Goal: Task Accomplishment & Management: Use online tool/utility

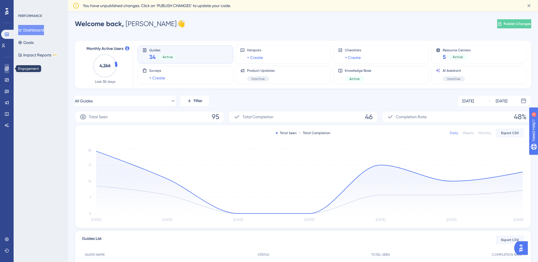
click at [9, 67] on link at bounding box center [7, 68] width 5 height 9
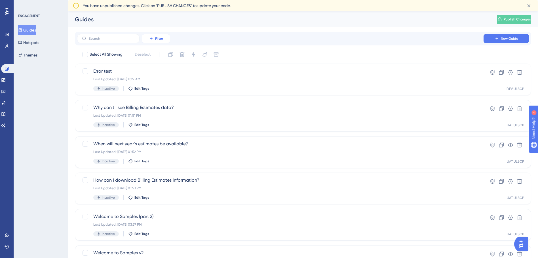
click at [155, 38] on button "Filter" at bounding box center [156, 38] width 28 height 9
click at [158, 77] on span "Containers" at bounding box center [160, 77] width 20 height 7
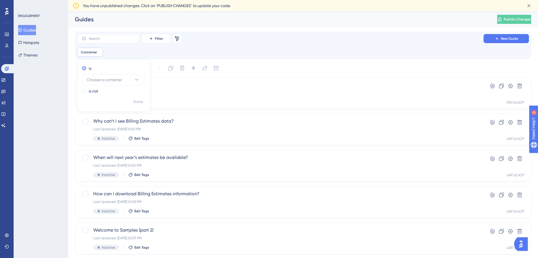
click at [122, 70] on div "is" at bounding box center [113, 68] width 62 height 7
click at [118, 82] on span "Choose a container" at bounding box center [104, 79] width 35 height 7
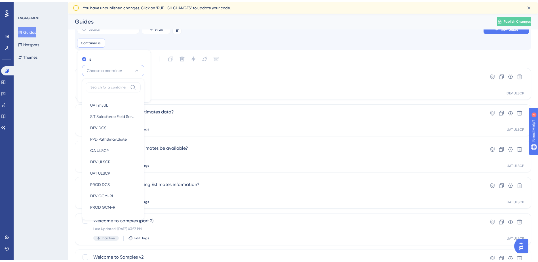
scroll to position [29, 0]
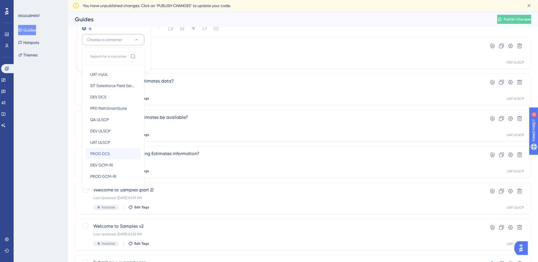
click at [112, 150] on div "PROD DCS PROD DCS" at bounding box center [113, 153] width 46 height 11
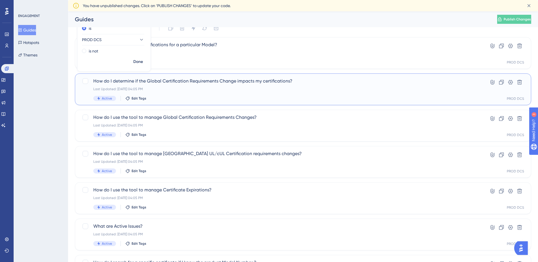
drag, startPoint x: 179, startPoint y: 81, endPoint x: 177, endPoint y: 84, distance: 4.4
click at [179, 82] on span "How do I determine if the Global Certification Requirements Change impacts my c…" at bounding box center [280, 81] width 374 height 7
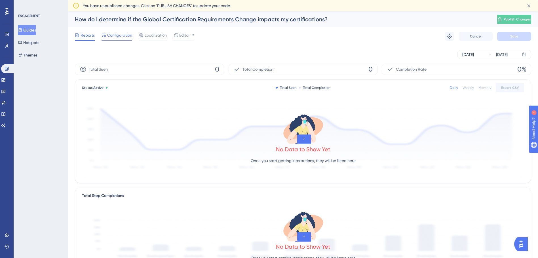
click at [112, 32] on span "Configuration" at bounding box center [119, 35] width 25 height 7
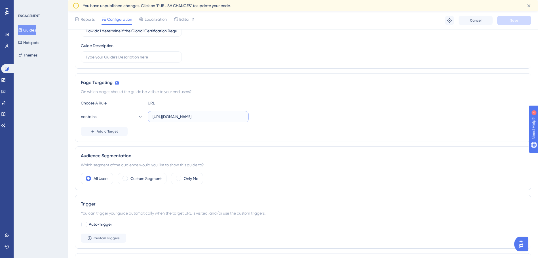
scroll to position [0, 3]
drag, startPoint x: 223, startPoint y: 118, endPoint x: 264, endPoint y: 117, distance: 40.5
click at [264, 117] on div "contains https://cp.ul.com/ComplianceManagement/GCRC" at bounding box center [303, 116] width 444 height 11
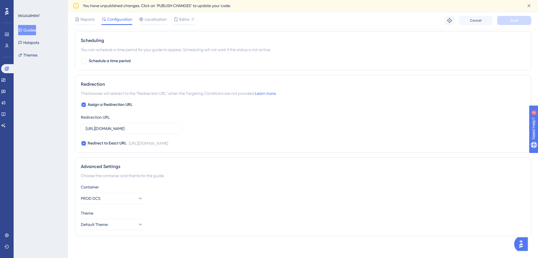
scroll to position [307, 0]
click at [137, 196] on icon at bounding box center [140, 197] width 6 height 6
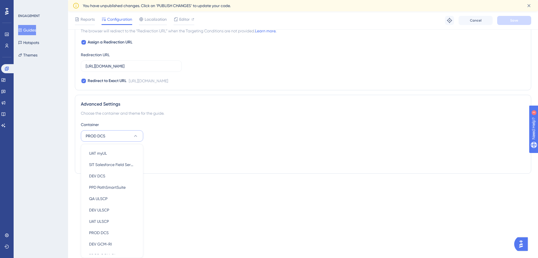
click at [247, 145] on div "Container PROD DCS UAT myUL UAT myUL SIT Salesforce Field Service SIT Salesforc…" at bounding box center [303, 144] width 444 height 46
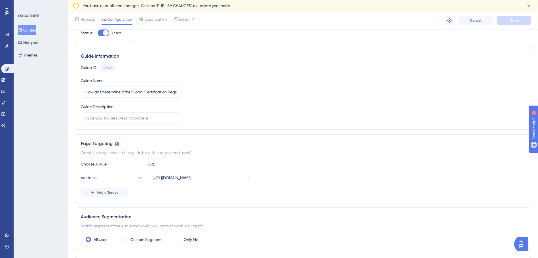
scroll to position [0, 0]
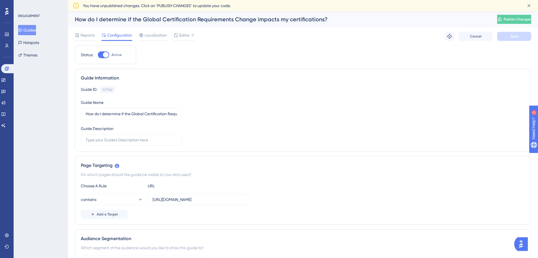
drag, startPoint x: 201, startPoint y: 134, endPoint x: 196, endPoint y: 131, distance: 6.3
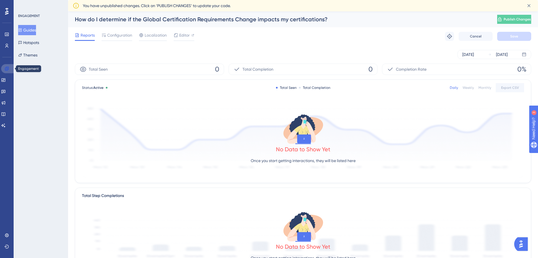
click at [9, 69] on link at bounding box center [8, 68] width 14 height 9
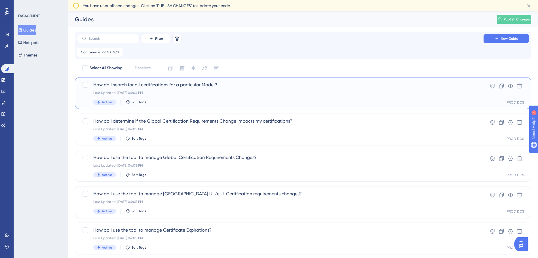
click at [279, 94] on div "Last Updated: [DATE] 04:04 PM" at bounding box center [280, 92] width 374 height 5
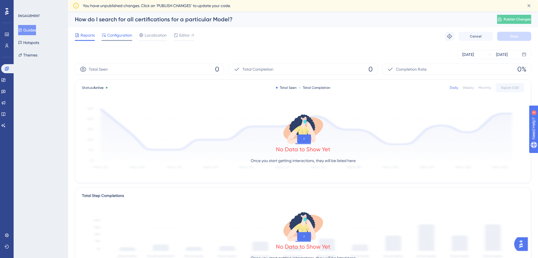
click at [124, 39] on div "Configuration" at bounding box center [116, 36] width 31 height 9
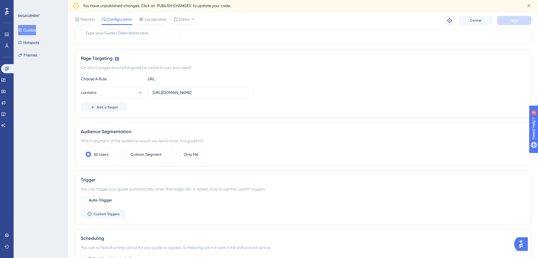
scroll to position [24, 0]
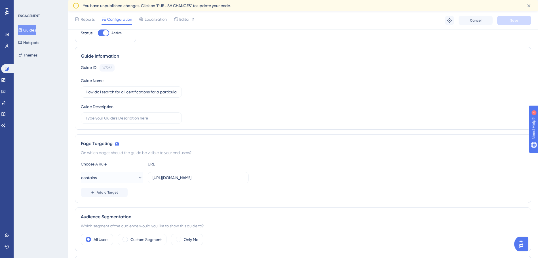
click at [138, 176] on icon at bounding box center [140, 178] width 6 height 6
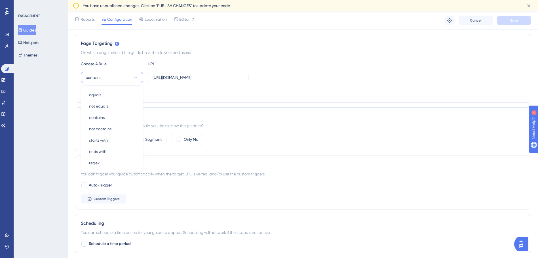
click at [338, 71] on div "Choose A Rule URL contains equals equals not equals not equals contains contain…" at bounding box center [303, 78] width 444 height 36
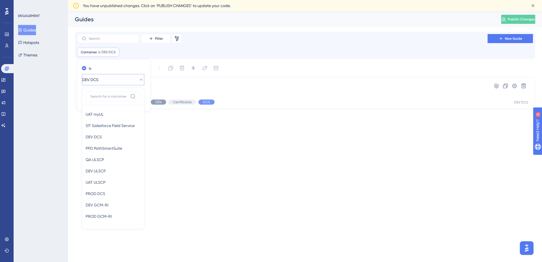
click at [138, 80] on icon at bounding box center [141, 80] width 6 height 6
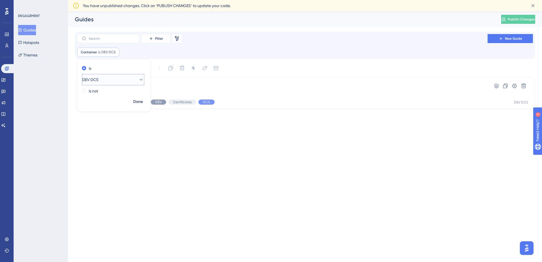
click at [138, 81] on icon at bounding box center [141, 80] width 6 height 6
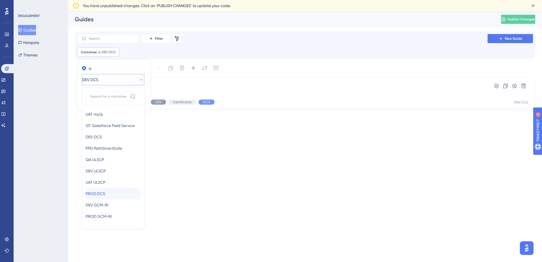
click at [103, 192] on span "PROD DCS" at bounding box center [96, 193] width 20 height 7
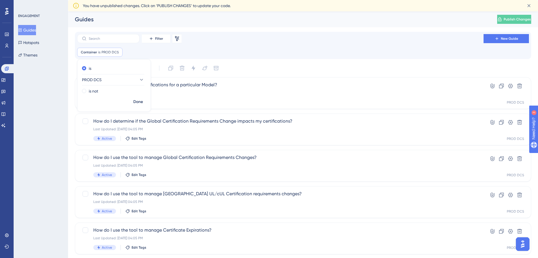
click at [34, 113] on div "ENGAGEMENT Guides Hotspots Themes" at bounding box center [41, 129] width 54 height 258
click at [201, 89] on div "How do I search for all certifications for a particular Model? Last Updated: [D…" at bounding box center [280, 92] width 374 height 23
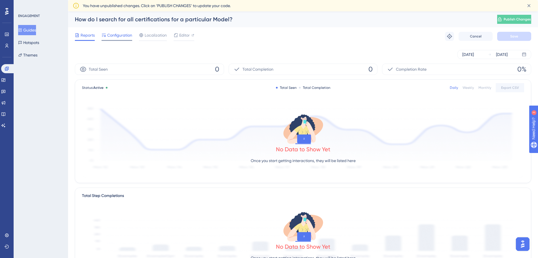
click at [115, 35] on span "Configuration" at bounding box center [119, 35] width 25 height 7
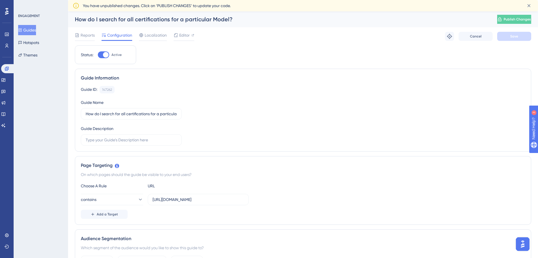
click at [33, 28] on button "Guides" at bounding box center [27, 30] width 18 height 10
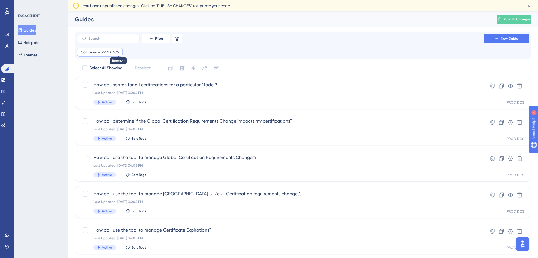
click at [119, 51] on icon at bounding box center [117, 51] width 3 height 3
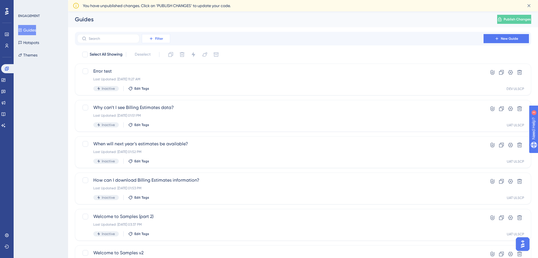
click at [151, 41] on icon at bounding box center [151, 38] width 5 height 5
click at [158, 78] on span "Containers" at bounding box center [155, 77] width 20 height 7
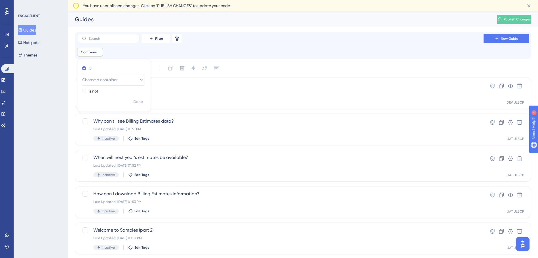
click at [138, 78] on icon at bounding box center [141, 80] width 6 height 6
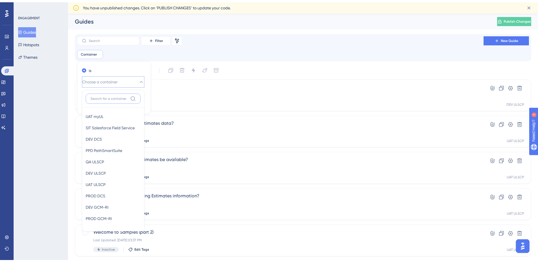
scroll to position [29, 0]
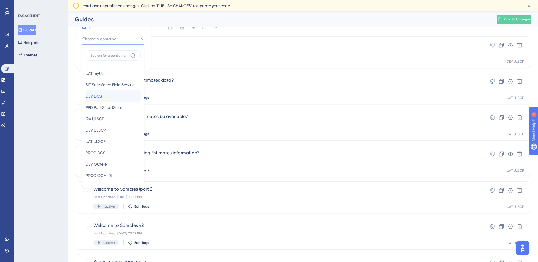
click at [115, 95] on div "DEV DCS DEV DCS" at bounding box center [113, 95] width 55 height 11
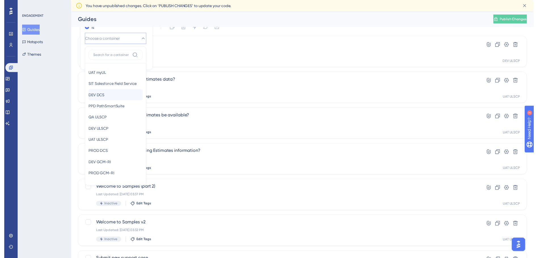
scroll to position [0, 0]
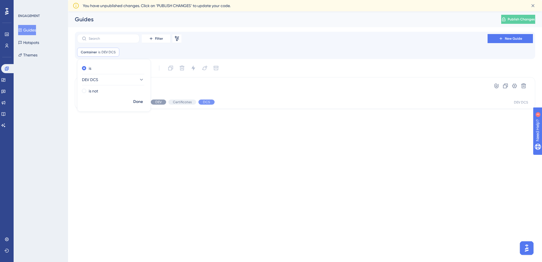
click at [216, 0] on html "Performance Users Engagement Widgets Feedback Product Updates Knowledge Base AI…" at bounding box center [271, 0] width 542 height 0
click at [508, 41] on button "New Guide" at bounding box center [509, 38] width 45 height 9
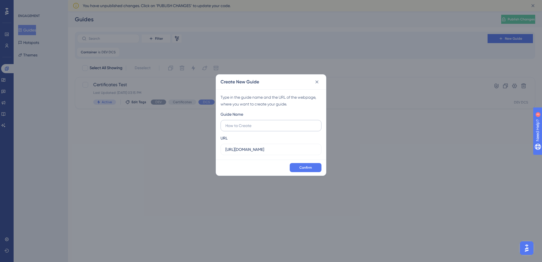
click at [252, 123] on input "text" at bounding box center [270, 125] width 91 height 6
type input "Test around"
drag, startPoint x: 263, startPoint y: 150, endPoint x: 133, endPoint y: 137, distance: 130.7
click at [133, 137] on div "Create New Guide Type in the guide name and the URL of the webpage, where you w…" at bounding box center [271, 131] width 542 height 262
paste input "[DOMAIN_NAME][URL]"
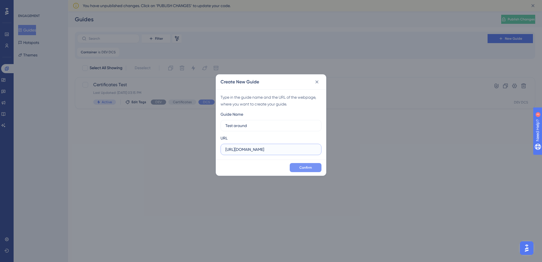
type input "[URL][DOMAIN_NAME]"
click at [303, 167] on span "Confirm" at bounding box center [305, 167] width 12 height 5
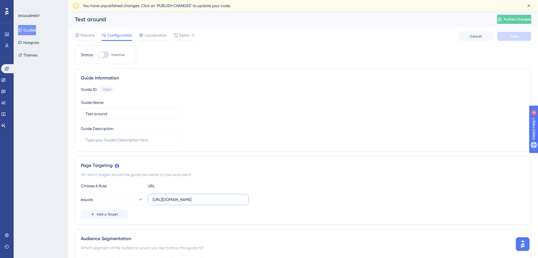
drag, startPoint x: 235, startPoint y: 198, endPoint x: 141, endPoint y: 184, distance: 95.4
click at [141, 184] on div "Choose A Rule URL equals [URL][DOMAIN_NAME] Add a Target" at bounding box center [303, 200] width 444 height 36
paste input "[DOMAIN_NAME][URL][DOMAIN_NAME]"
type input "[URL][DOMAIN_NAME][DOMAIN_NAME]"
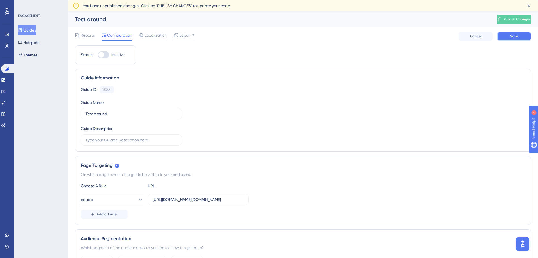
scroll to position [0, 0]
click at [510, 37] on span "Save" at bounding box center [514, 36] width 8 height 5
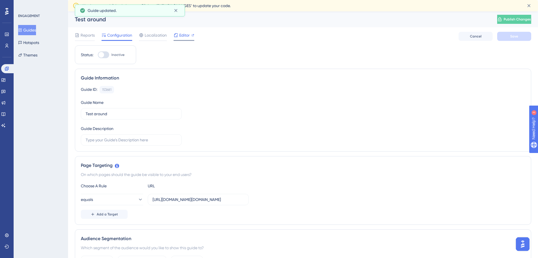
click at [186, 37] on span "Editor" at bounding box center [184, 35] width 10 height 7
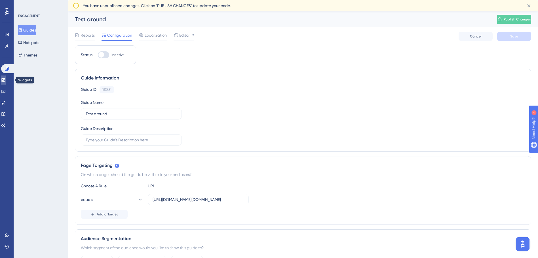
click at [6, 81] on icon at bounding box center [3, 80] width 5 height 5
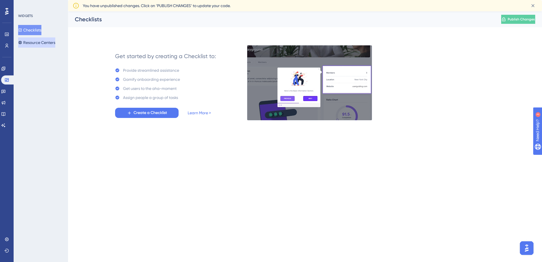
click at [41, 42] on button "Resource Centers" at bounding box center [36, 42] width 37 height 10
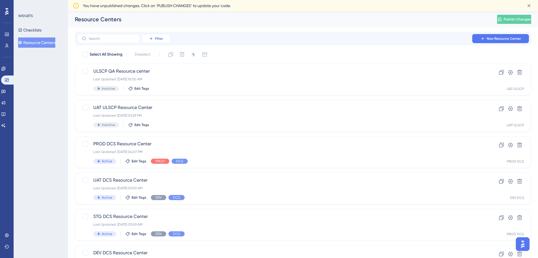
click at [150, 40] on icon at bounding box center [151, 38] width 5 height 5
click at [160, 80] on span "Containers" at bounding box center [155, 77] width 20 height 7
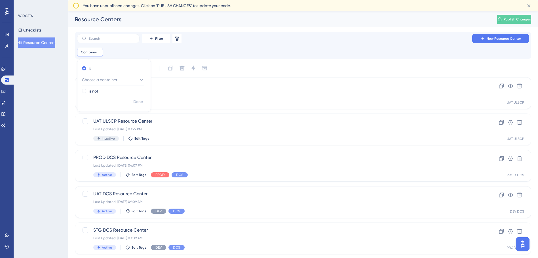
drag, startPoint x: 126, startPoint y: 75, endPoint x: 116, endPoint y: 87, distance: 15.5
click at [121, 80] on button "Choose a container" at bounding box center [113, 79] width 62 height 11
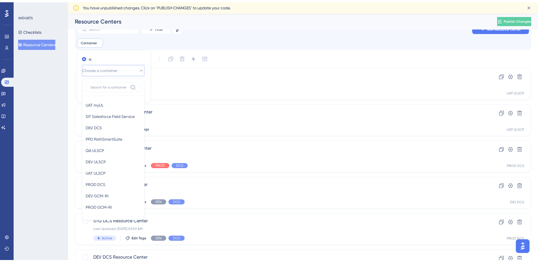
scroll to position [29, 0]
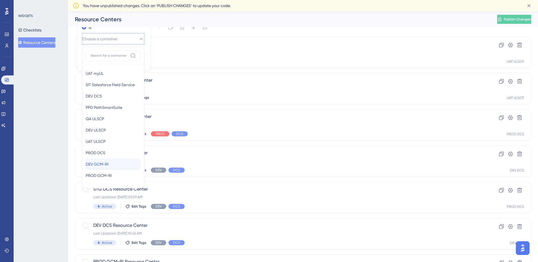
click at [108, 165] on span "DEV GCM-RI" at bounding box center [97, 164] width 23 height 7
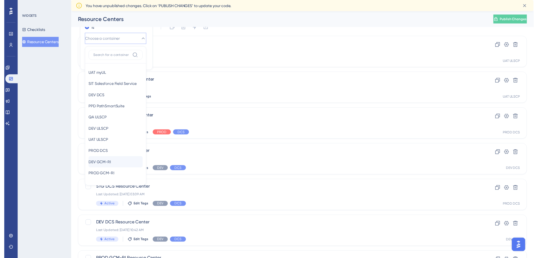
scroll to position [0, 0]
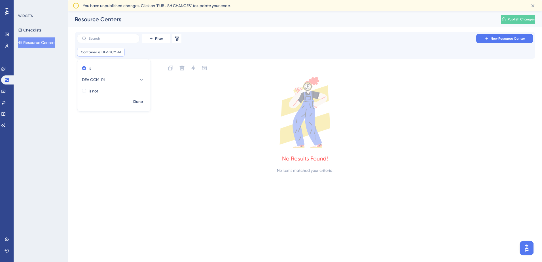
click at [121, 52] on icon at bounding box center [120, 51] width 3 height 3
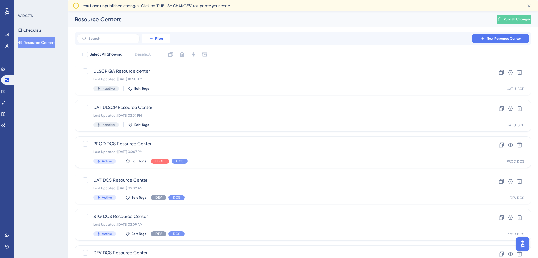
click at [161, 39] on span "Filter" at bounding box center [159, 38] width 8 height 5
click at [156, 76] on span "Containers" at bounding box center [155, 77] width 20 height 7
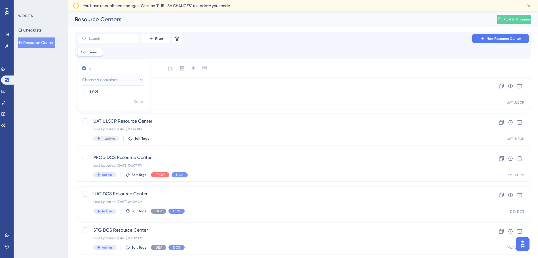
click at [122, 84] on button "Choose a container" at bounding box center [113, 79] width 62 height 11
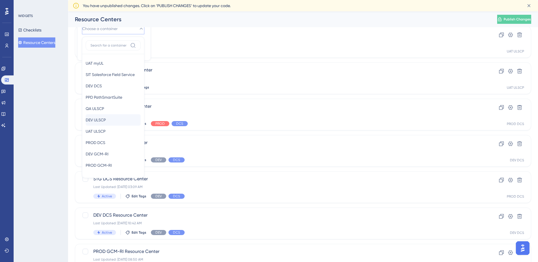
scroll to position [71, 0]
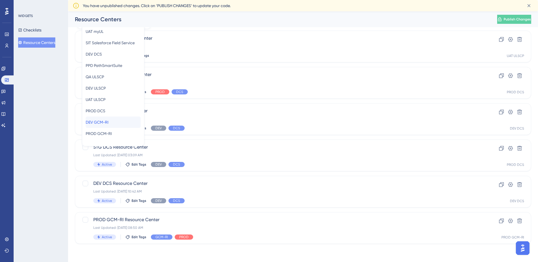
click at [104, 123] on span "DEV GCM-RI" at bounding box center [97, 122] width 23 height 7
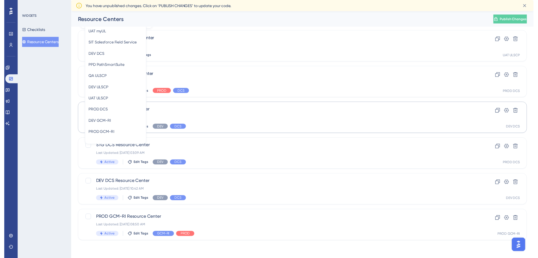
scroll to position [0, 0]
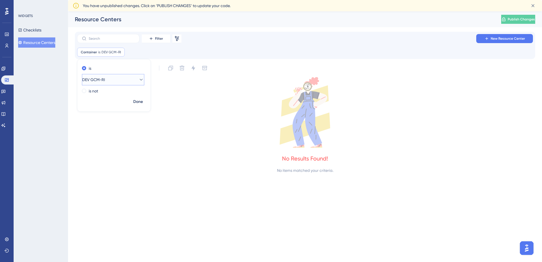
click at [131, 80] on button "DEV GCM-RI" at bounding box center [113, 79] width 62 height 11
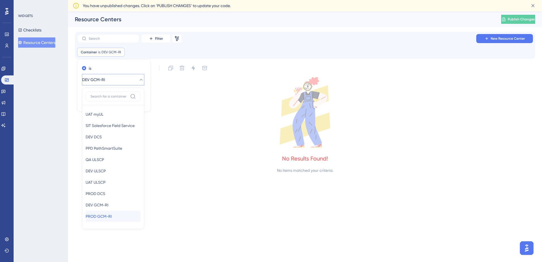
click at [104, 213] on div "PROD GCM-RI PROD GCM-RI" at bounding box center [113, 216] width 55 height 11
checkbox input "false"
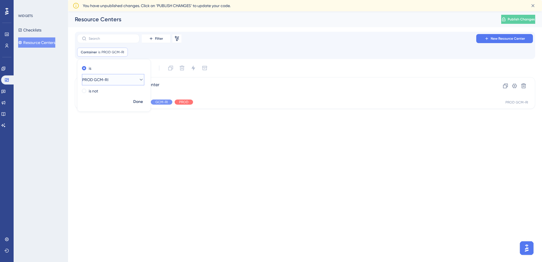
click at [133, 77] on button "PROD GCM-RI" at bounding box center [113, 79] width 62 height 11
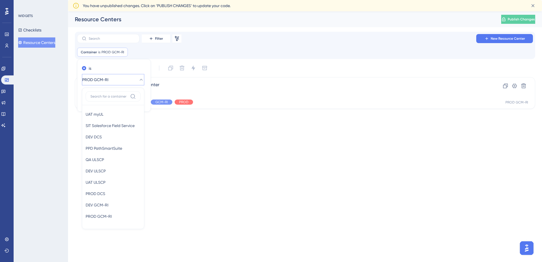
click at [133, 77] on button "PROD GCM-RI" at bounding box center [113, 79] width 62 height 11
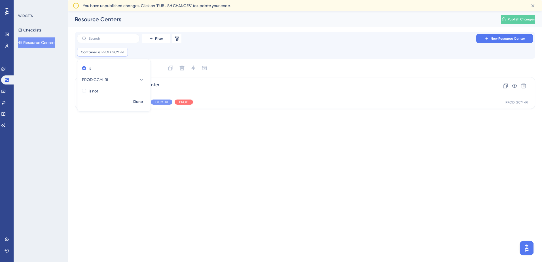
click at [42, 101] on div "WIDGETS Checklists Resource Centers" at bounding box center [41, 131] width 54 height 262
click at [163, 84] on span "PROD GCM-RI Resource Center" at bounding box center [282, 84] width 378 height 7
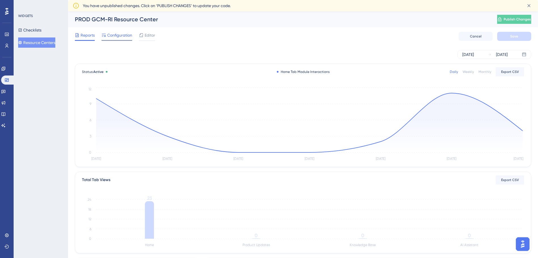
click at [121, 35] on span "Configuration" at bounding box center [119, 35] width 25 height 7
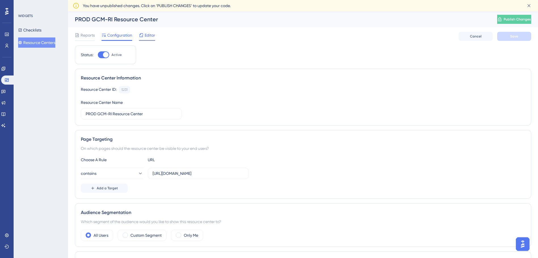
click at [149, 35] on span "Editor" at bounding box center [150, 35] width 10 height 7
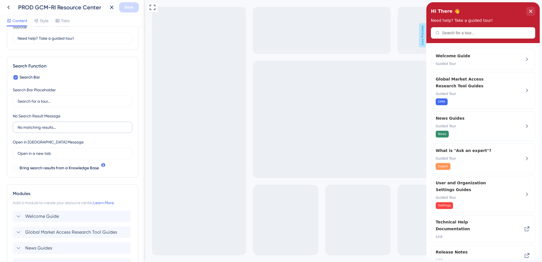
scroll to position [57, 0]
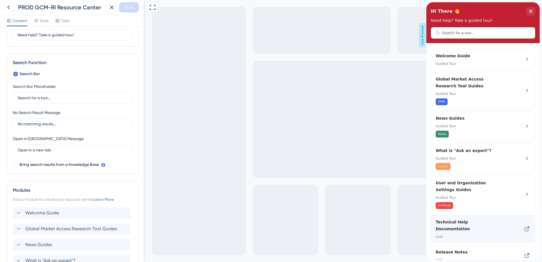
click at [523, 225] on icon at bounding box center [526, 228] width 7 height 7
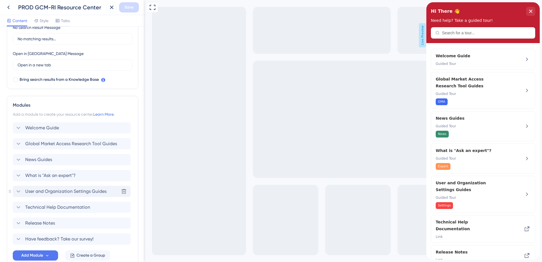
scroll to position [0, 0]
click at [20, 224] on icon at bounding box center [18, 223] width 7 height 7
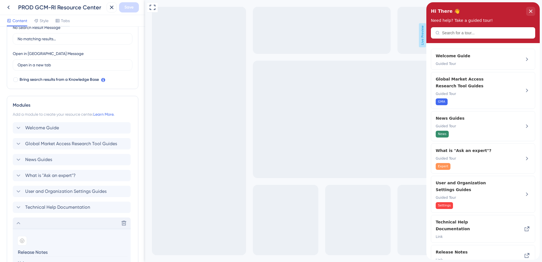
click at [20, 224] on icon at bounding box center [18, 223] width 7 height 7
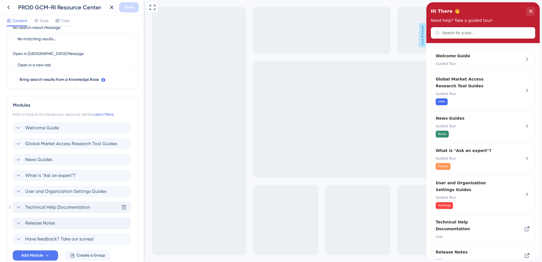
click at [21, 205] on icon at bounding box center [18, 207] width 7 height 7
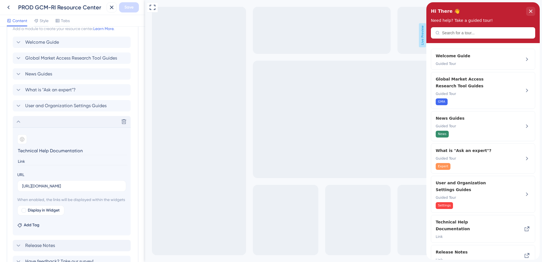
scroll to position [227, 0]
click at [18, 121] on icon at bounding box center [18, 122] width 7 height 7
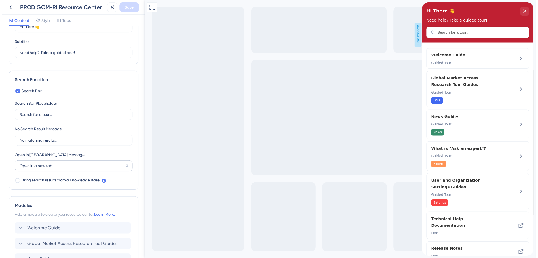
scroll to position [0, 0]
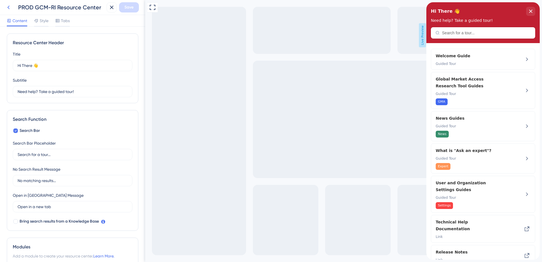
click at [6, 5] on icon at bounding box center [8, 7] width 7 height 7
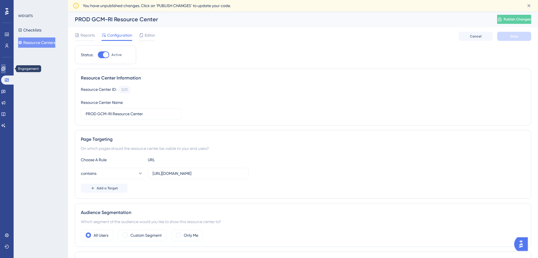
click at [5, 65] on link at bounding box center [3, 68] width 5 height 9
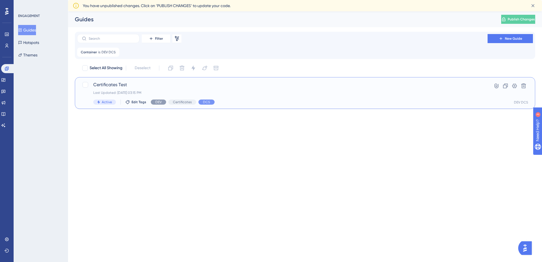
click at [109, 84] on span "Certificates Test" at bounding box center [282, 84] width 378 height 7
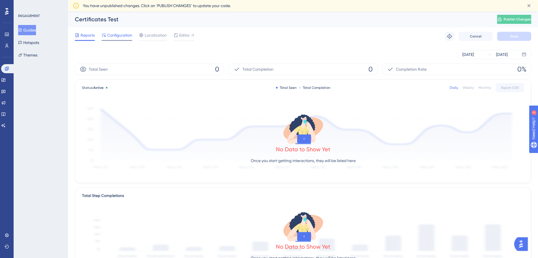
click at [112, 37] on span "Configuration" at bounding box center [119, 35] width 25 height 7
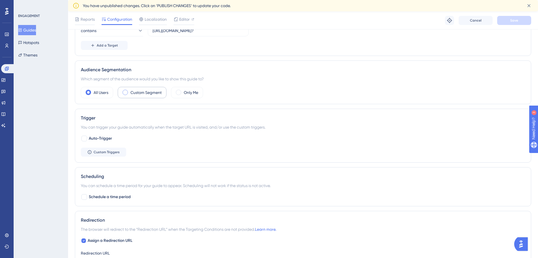
scroll to position [137, 0]
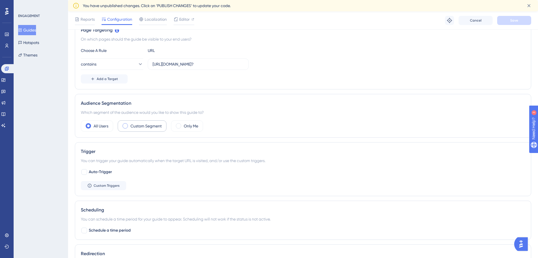
click at [149, 122] on div "Custom Segment" at bounding box center [142, 125] width 49 height 11
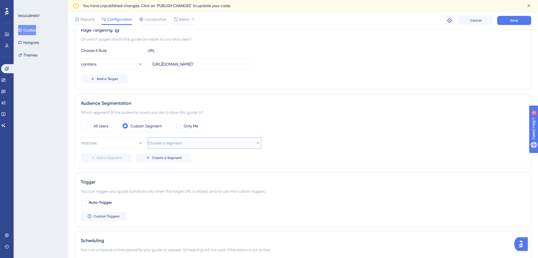
click at [177, 142] on span "Choose a segment" at bounding box center [165, 142] width 34 height 7
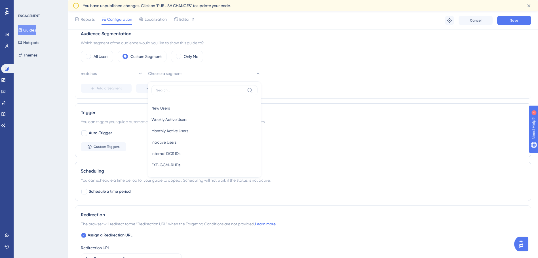
click at [255, 74] on icon at bounding box center [258, 74] width 6 height 6
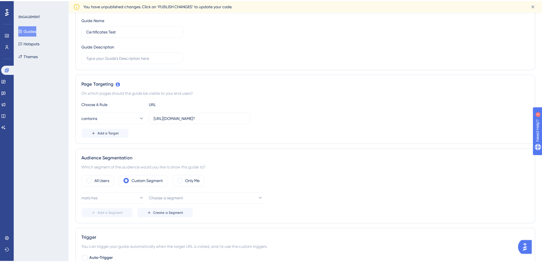
scroll to position [0, 0]
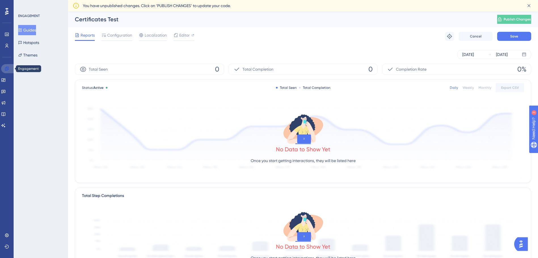
click at [5, 70] on icon at bounding box center [7, 68] width 5 height 5
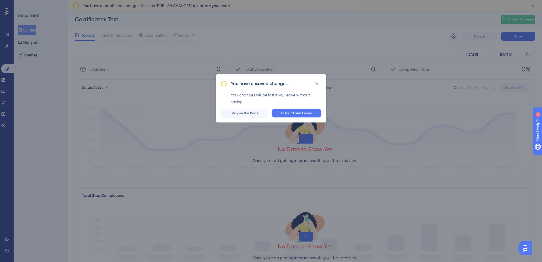
click at [292, 111] on span "Discard and Leave" at bounding box center [296, 113] width 31 height 5
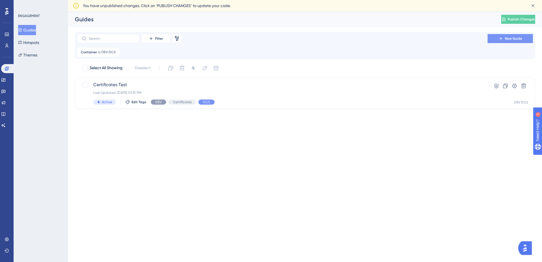
click at [506, 37] on span "New Guide" at bounding box center [513, 38] width 17 height 5
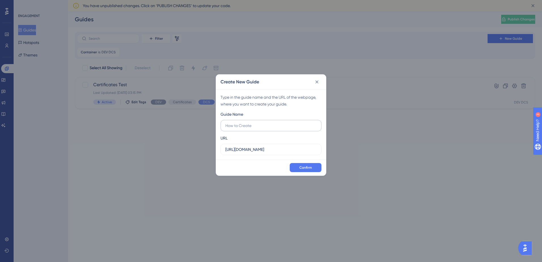
click at [253, 128] on input "text" at bounding box center [270, 125] width 91 height 6
type input "sdfsdfds"
drag, startPoint x: 278, startPoint y: 147, endPoint x: 136, endPoint y: 165, distance: 143.6
click at [136, 165] on div "Create New Guide Type in the guide name and the URL of the webpage, where you w…" at bounding box center [271, 131] width 542 height 262
click at [275, 148] on input "https" at bounding box center [270, 149] width 91 height 6
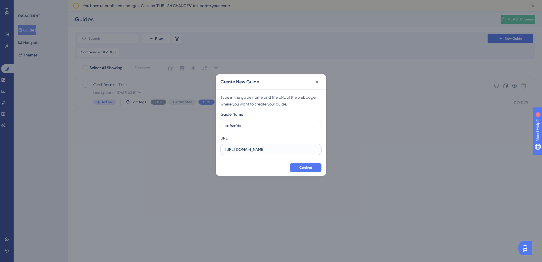
scroll to position [0, 13]
type input "[URL][DOMAIN_NAME]"
click at [306, 165] on span "Confirm" at bounding box center [305, 167] width 12 height 5
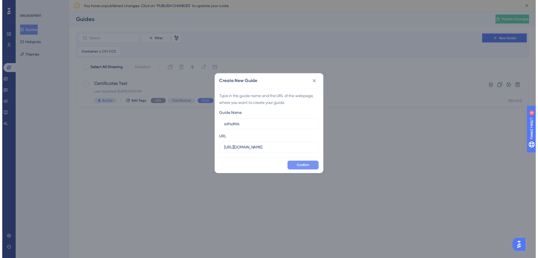
scroll to position [0, 0]
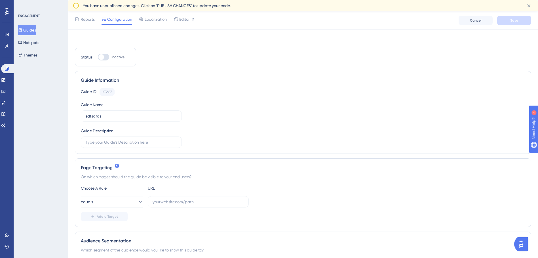
scroll to position [57, 0]
